Goal: Task Accomplishment & Management: Manage account settings

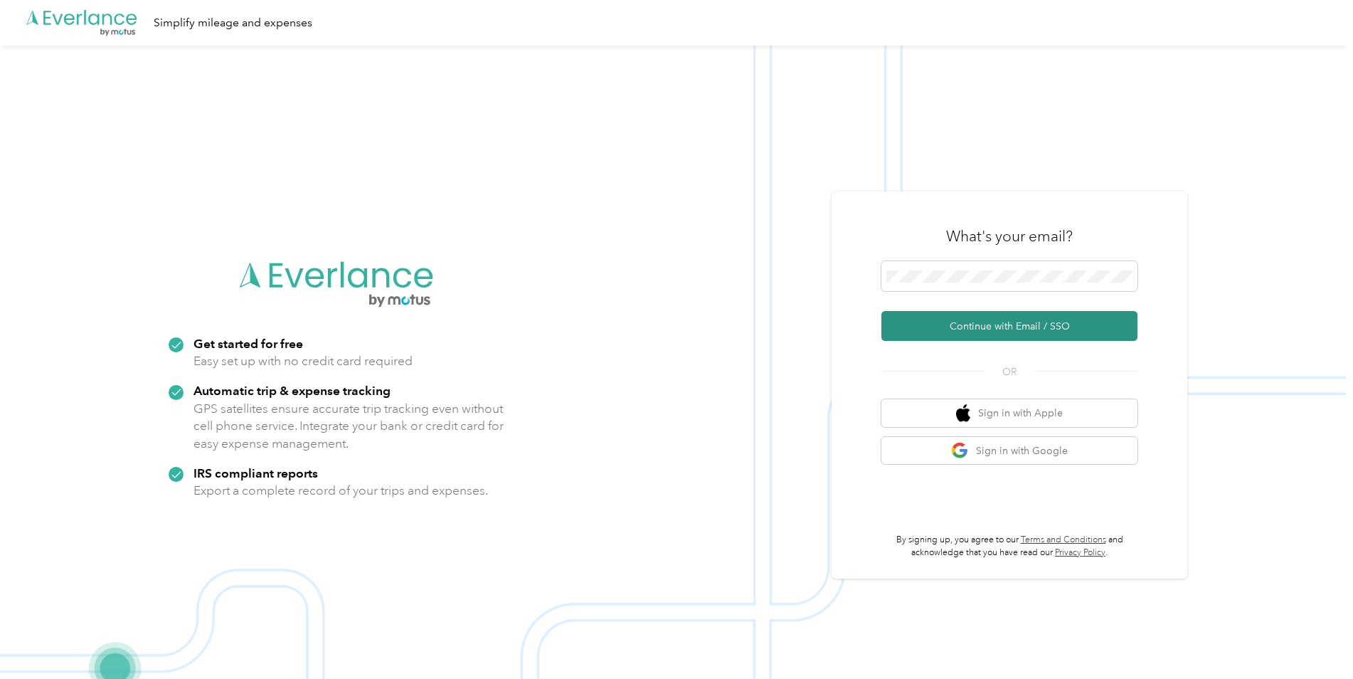
click at [964, 326] on button "Continue with Email / SSO" at bounding box center [1009, 326] width 256 height 30
click at [957, 330] on button "Continue with Email / SSO" at bounding box center [1009, 326] width 256 height 30
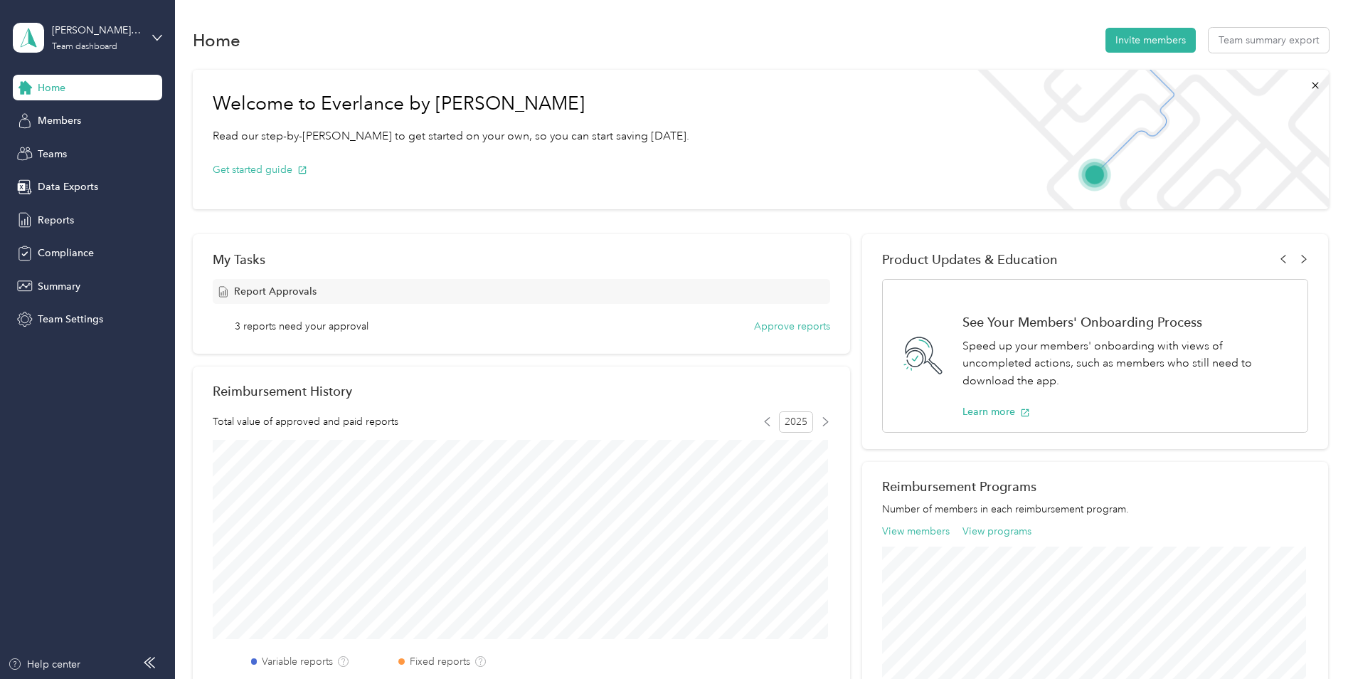
click at [153, 43] on div "[PERSON_NAME][EMAIL_ADDRESS][DOMAIN_NAME] Team dashboard" at bounding box center [87, 38] width 149 height 50
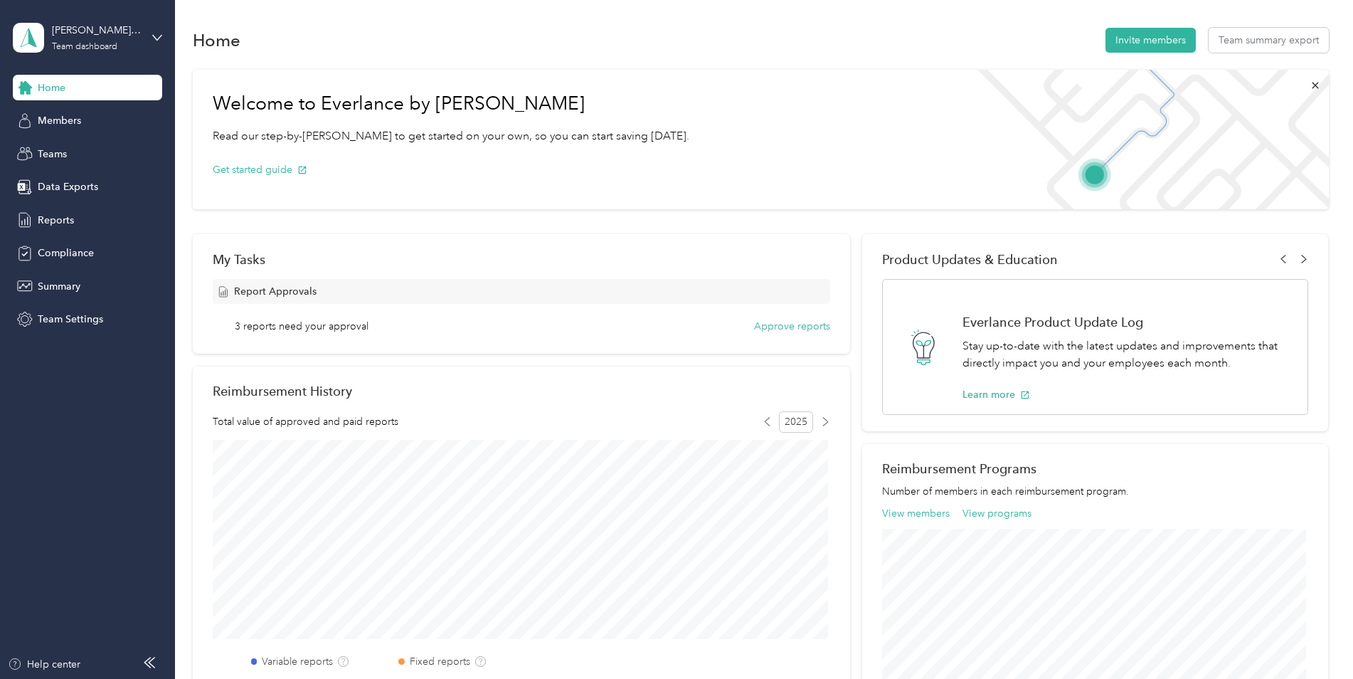
click at [58, 121] on div "Team dashboard" at bounding box center [203, 117] width 360 height 25
click at [58, 216] on span "Reports" at bounding box center [56, 220] width 36 height 15
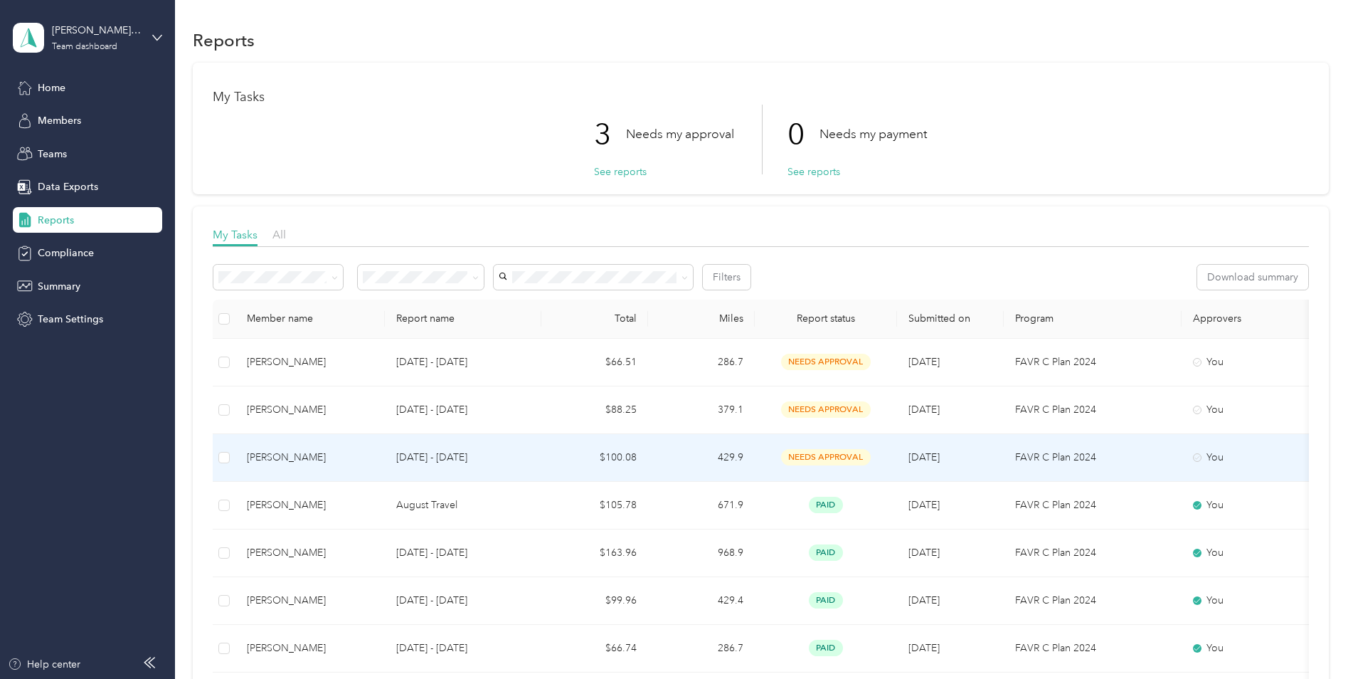
click at [287, 452] on div "[PERSON_NAME]" at bounding box center [310, 458] width 127 height 16
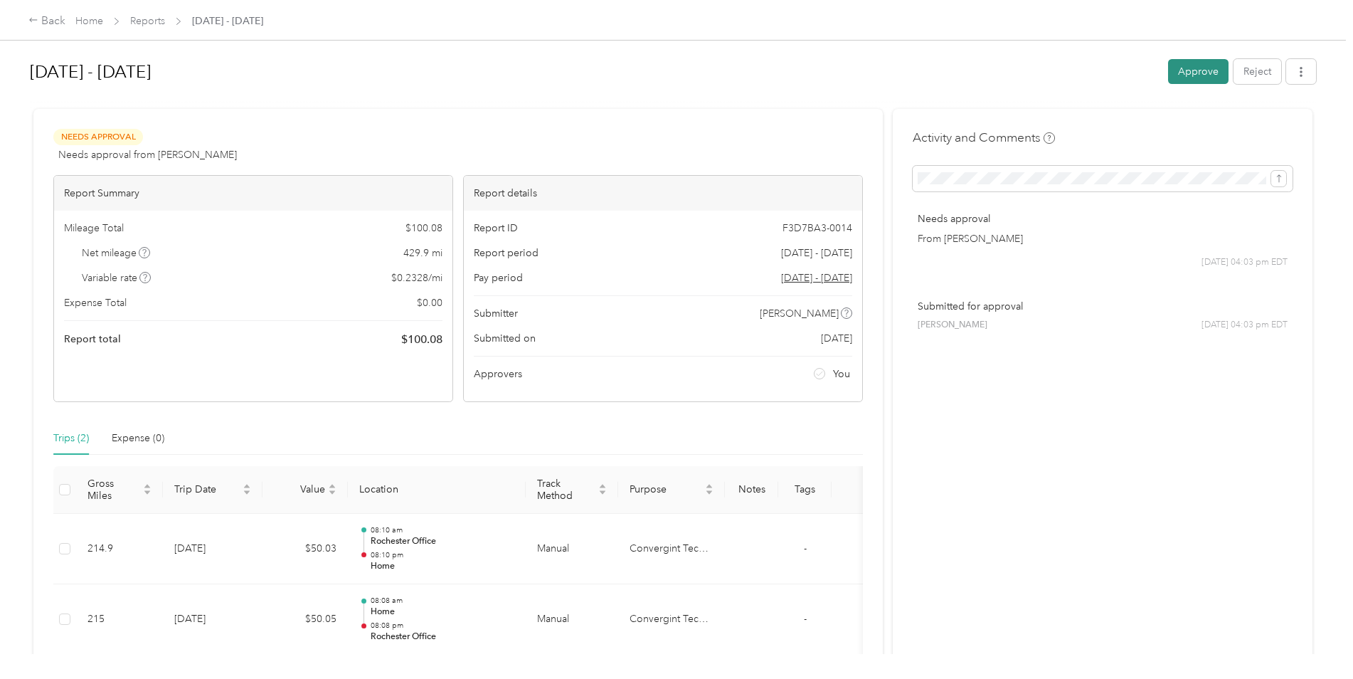
click at [1183, 77] on button "Approve" at bounding box center [1198, 71] width 60 height 25
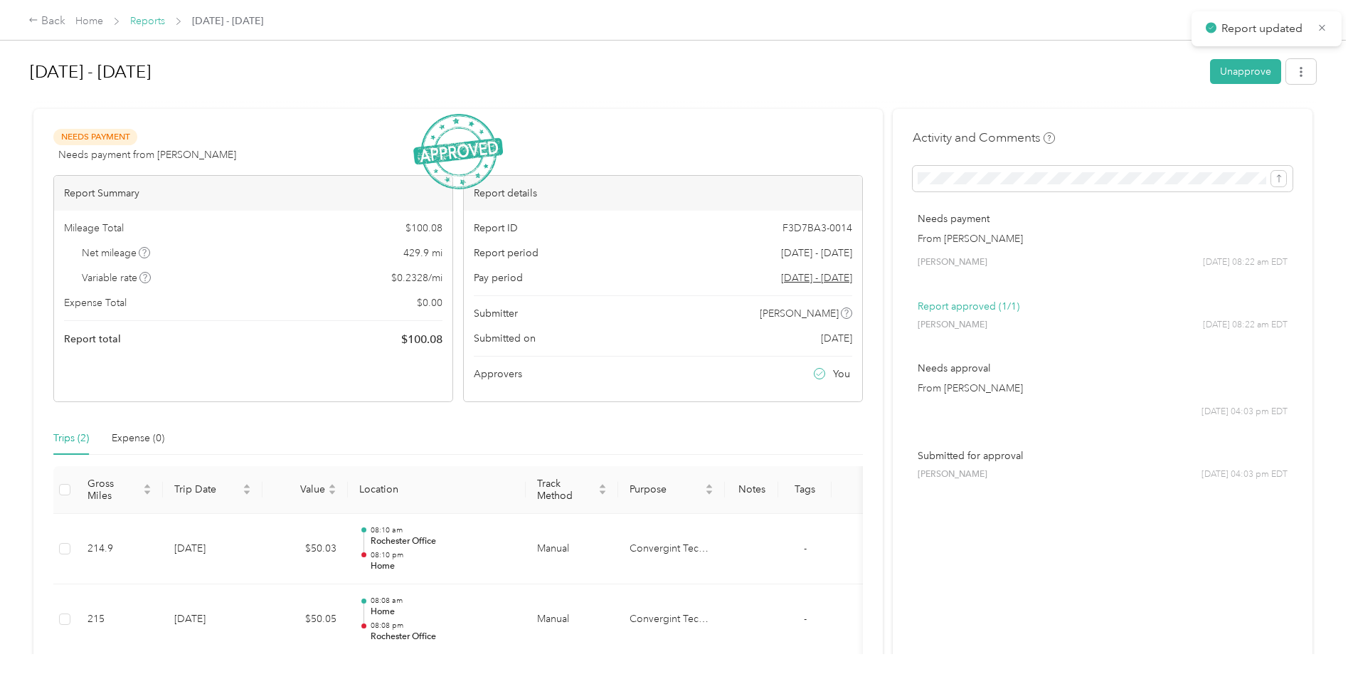
click at [149, 18] on link "Reports" at bounding box center [147, 21] width 35 height 12
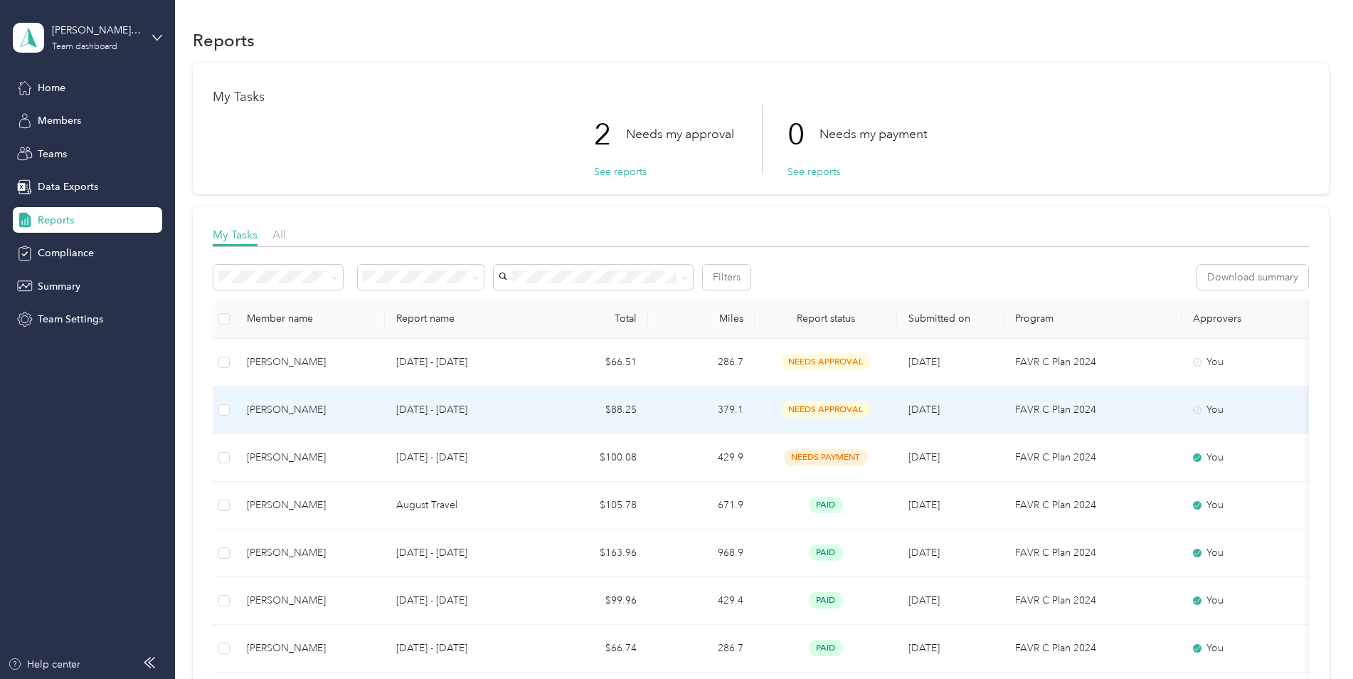
click at [279, 408] on div "[PERSON_NAME]" at bounding box center [310, 410] width 127 height 16
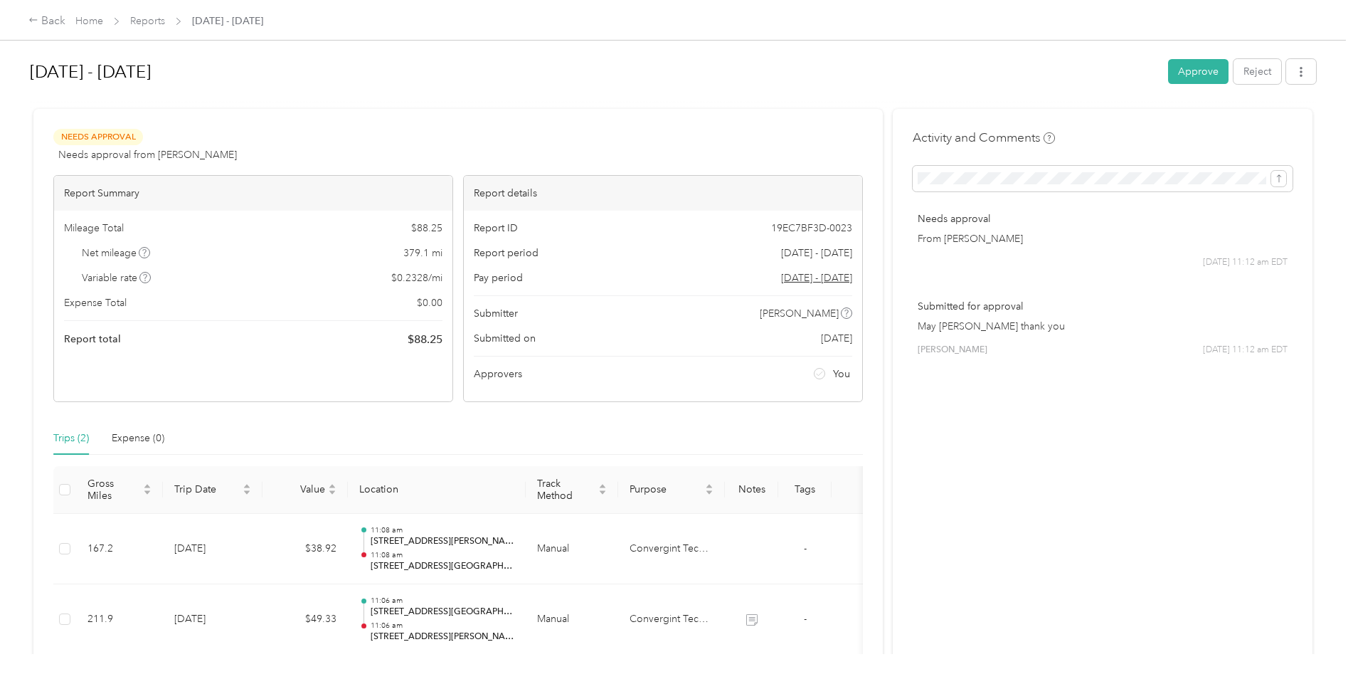
click at [1172, 87] on div "[DATE] - [DATE] Approve Reject" at bounding box center [673, 74] width 1286 height 42
click at [1174, 76] on button "Approve" at bounding box center [1198, 71] width 60 height 25
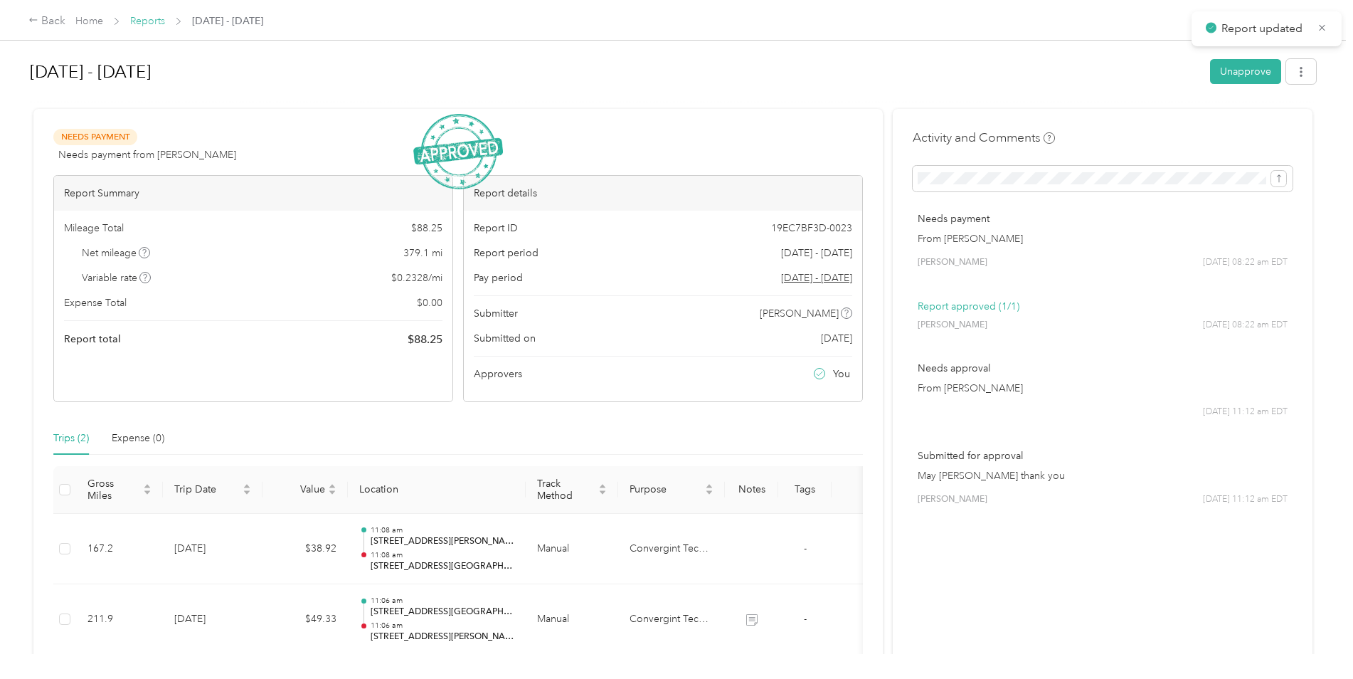
click at [164, 18] on link "Reports" at bounding box center [147, 21] width 35 height 12
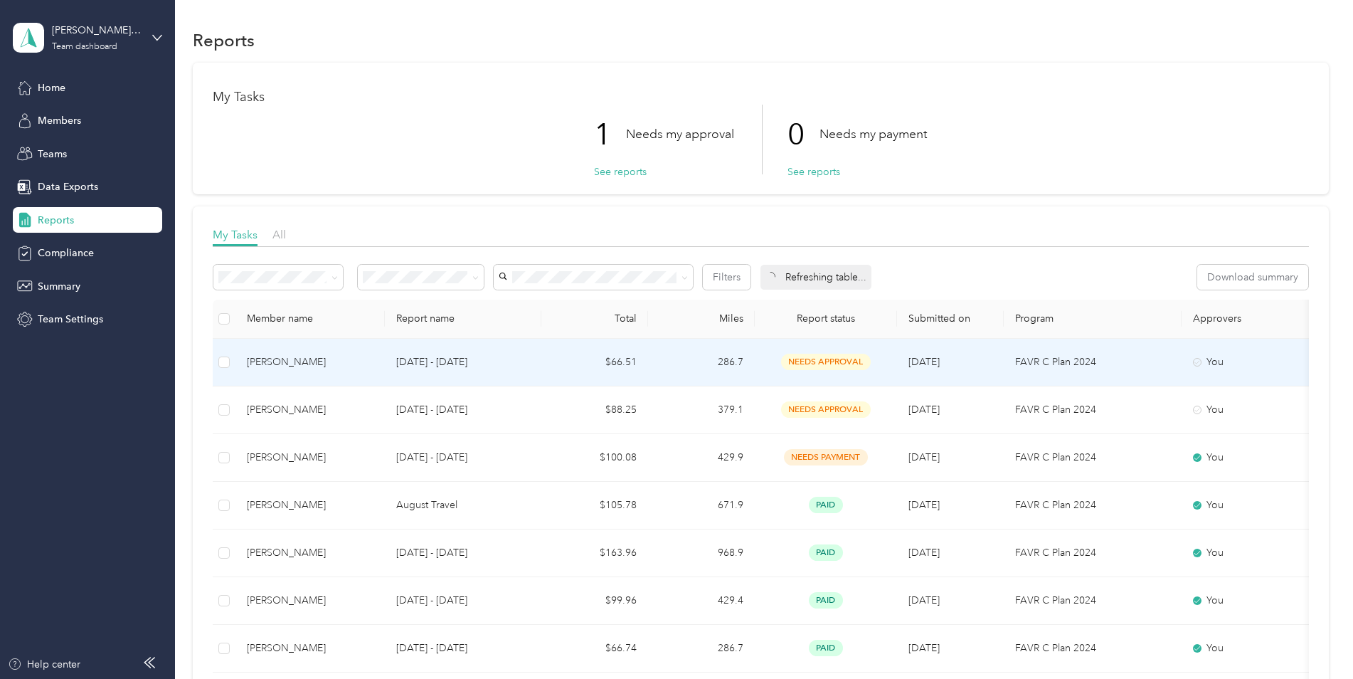
click at [259, 361] on div "[PERSON_NAME]" at bounding box center [310, 362] width 127 height 16
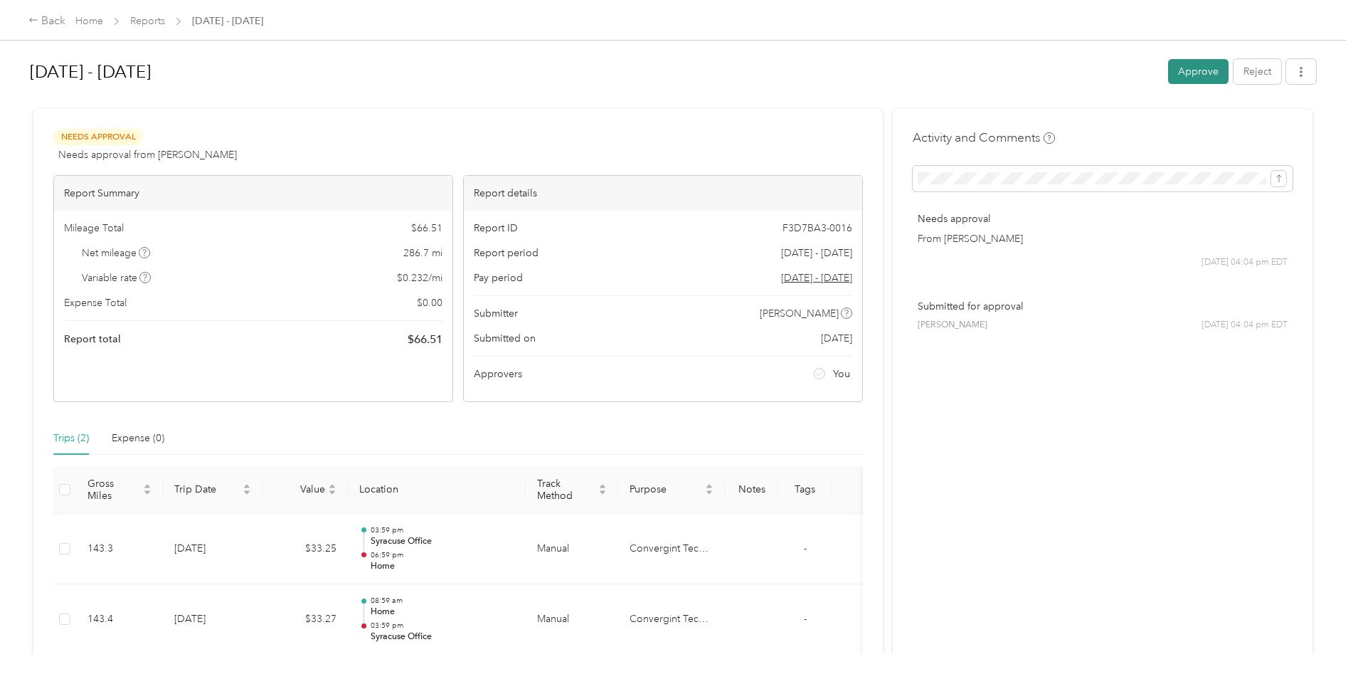
click at [1204, 74] on button "Approve" at bounding box center [1198, 71] width 60 height 25
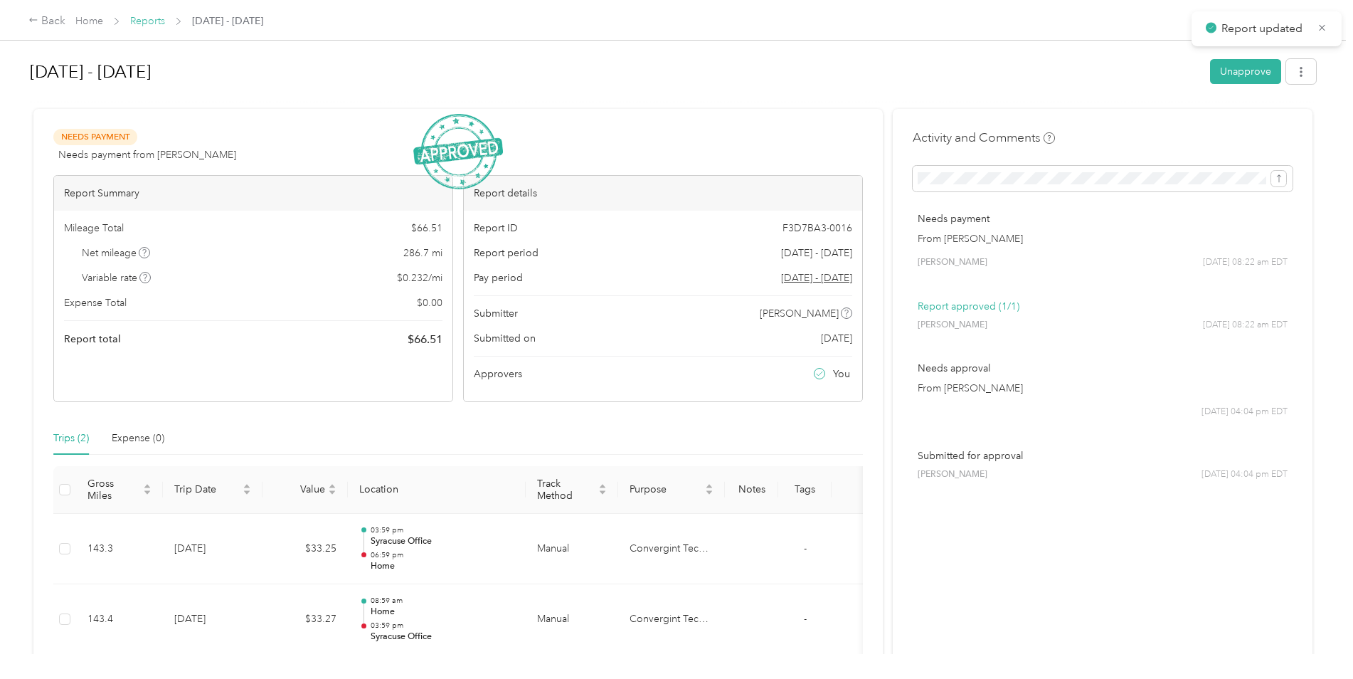
click at [137, 17] on link "Reports" at bounding box center [147, 21] width 35 height 12
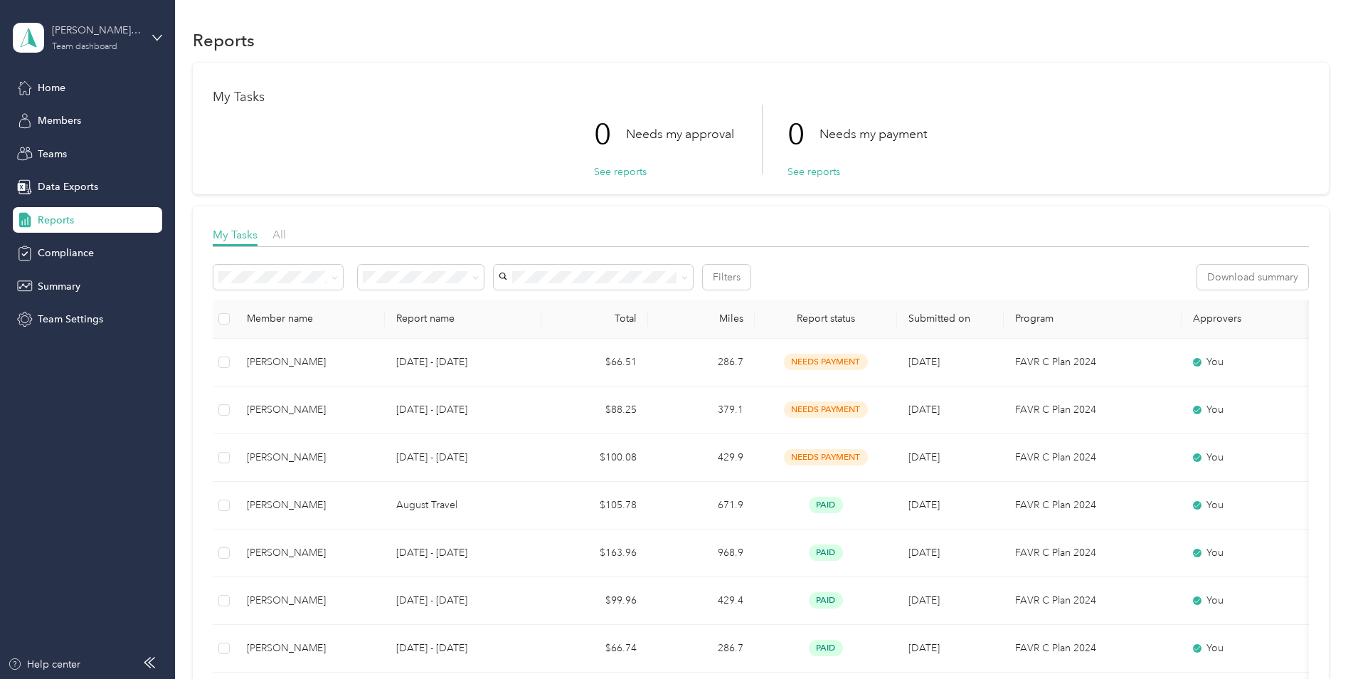
click at [92, 48] on div "Team dashboard" at bounding box center [84, 47] width 65 height 9
click at [78, 147] on div "Personal dashboard" at bounding box center [71, 149] width 90 height 15
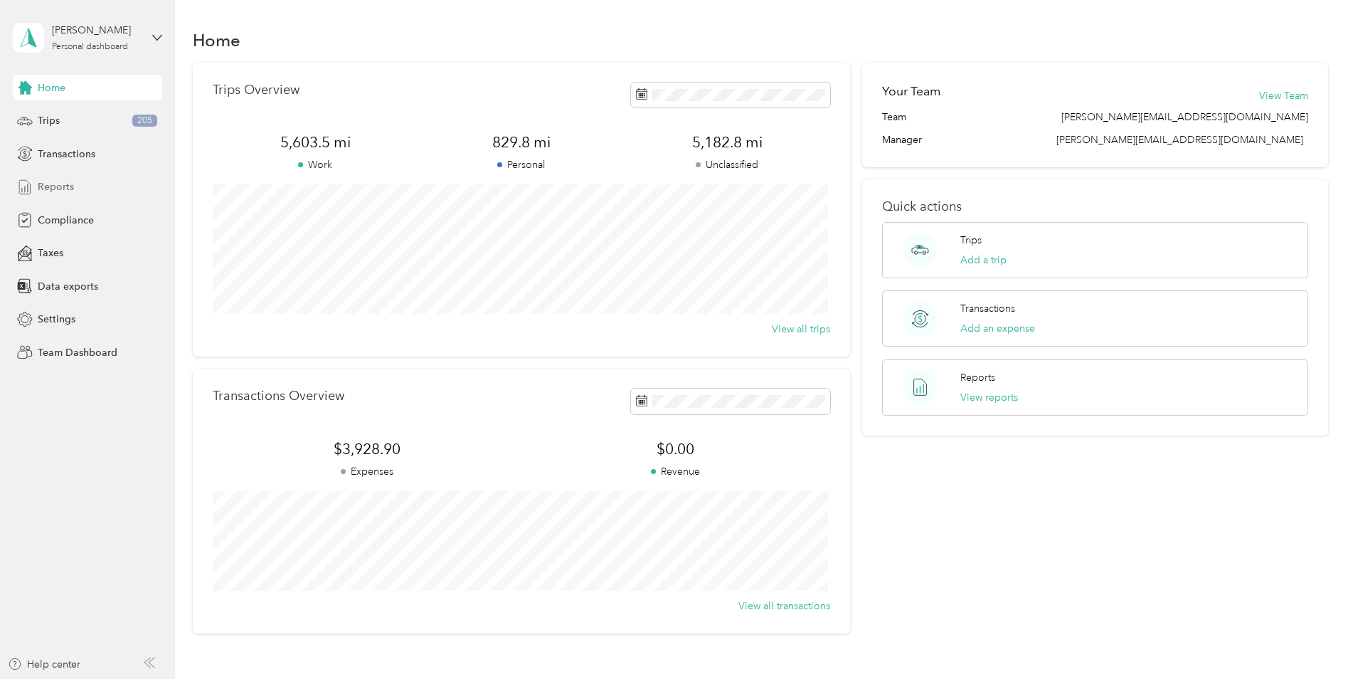
click at [59, 179] on div "Reports" at bounding box center [87, 187] width 149 height 26
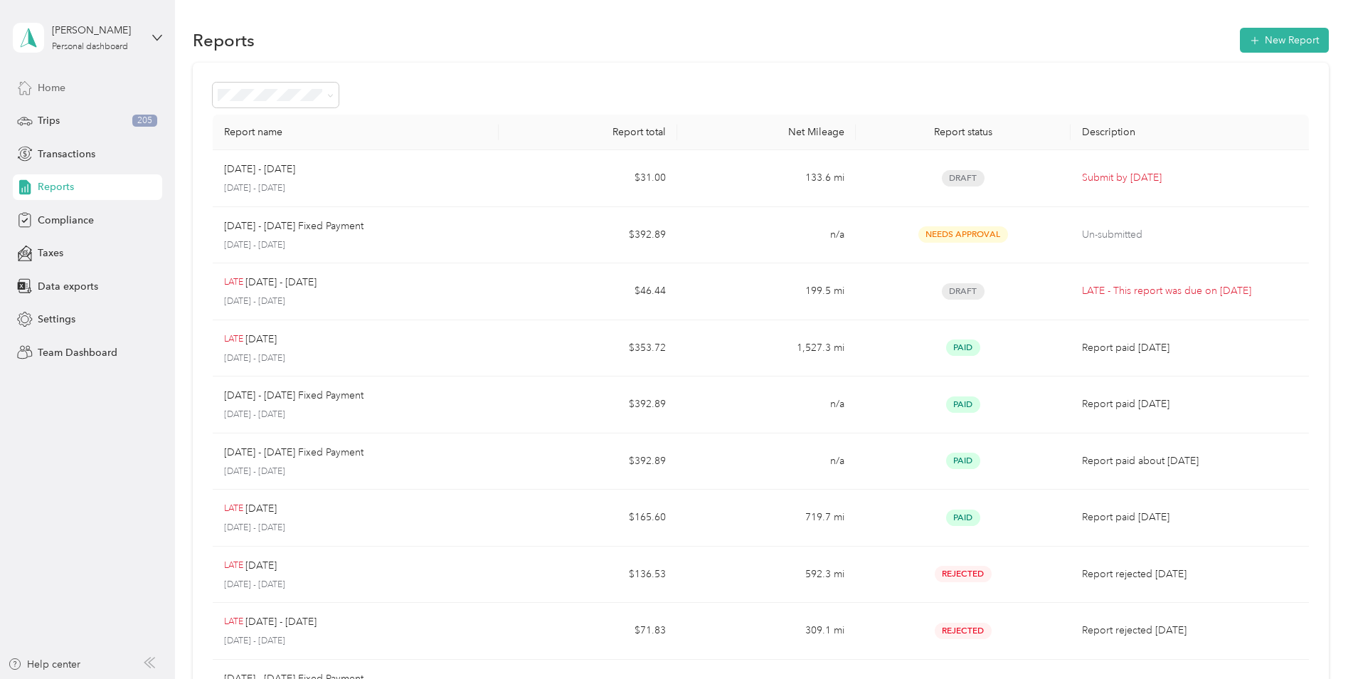
click at [54, 89] on span "Home" at bounding box center [52, 87] width 28 height 15
